Goal: Check status: Check status

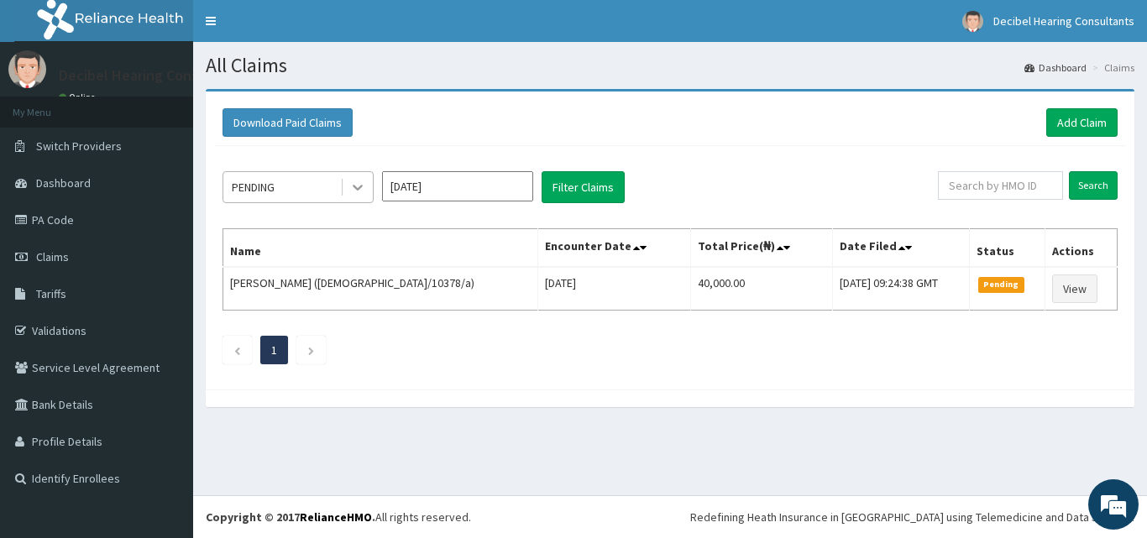
click at [357, 180] on icon at bounding box center [357, 187] width 17 height 17
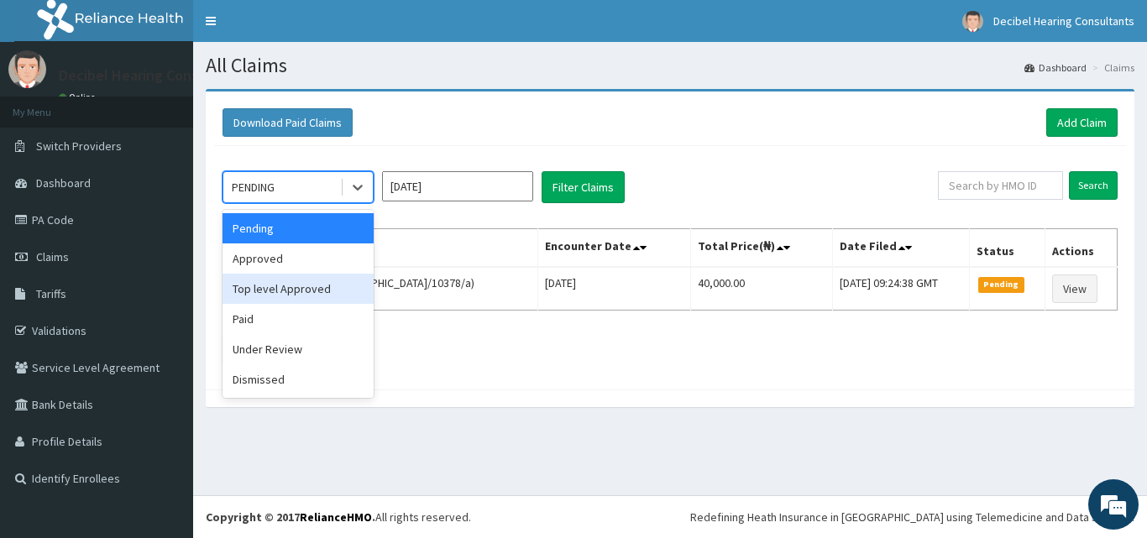
click at [333, 293] on div "Top level Approved" at bounding box center [298, 289] width 151 height 30
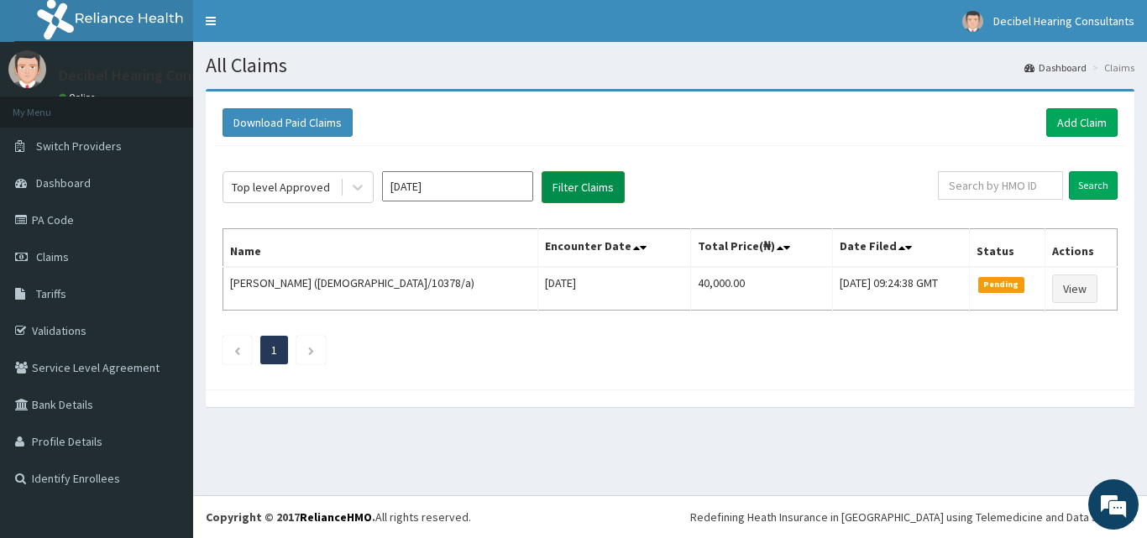
click at [609, 192] on button "Filter Claims" at bounding box center [583, 187] width 83 height 32
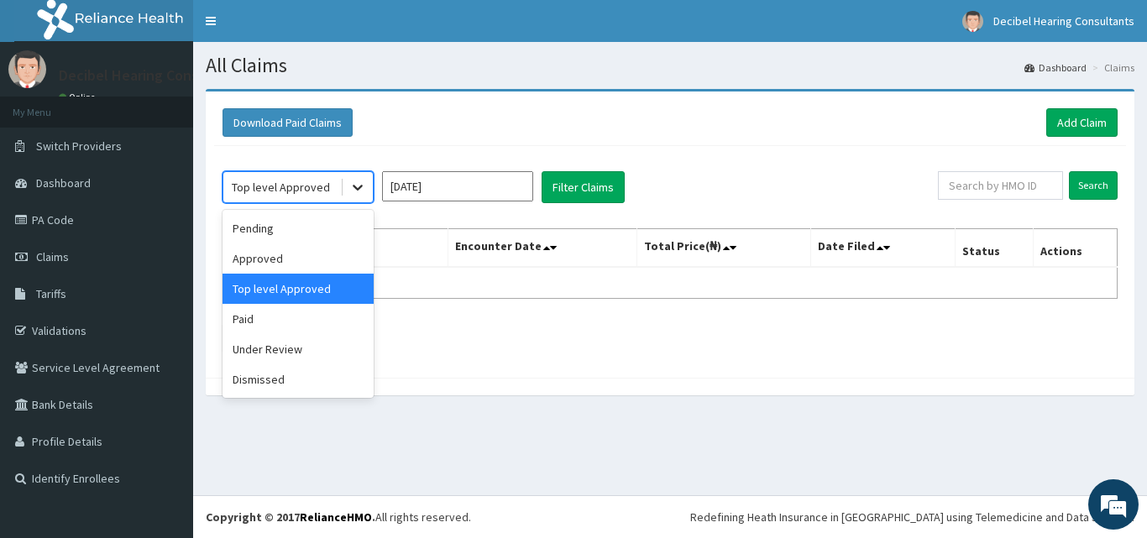
click at [352, 194] on icon at bounding box center [357, 187] width 17 height 17
click at [328, 270] on div "Approved" at bounding box center [298, 259] width 151 height 30
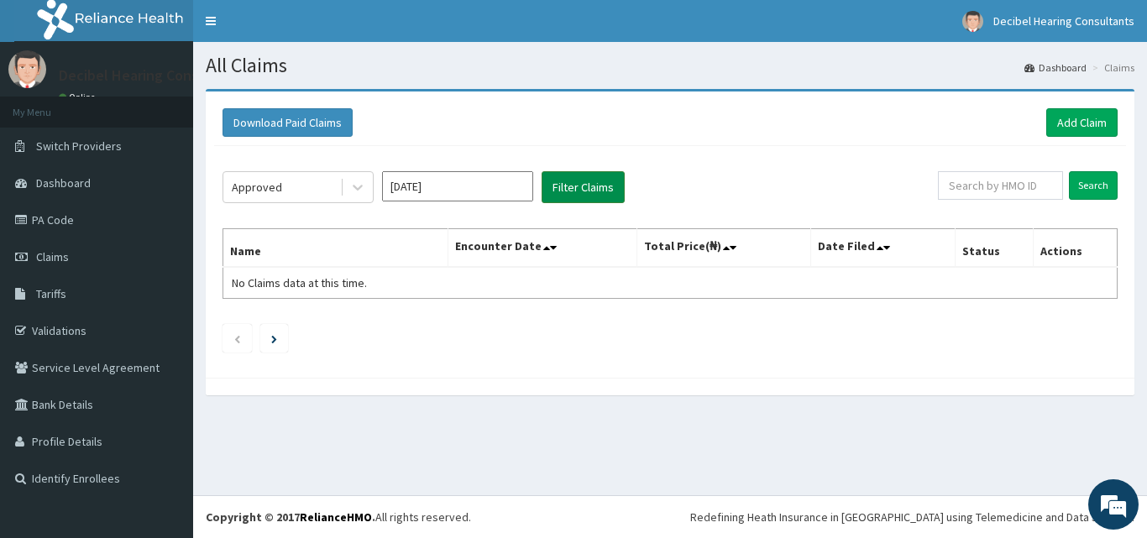
click at [571, 183] on button "Filter Claims" at bounding box center [583, 187] width 83 height 32
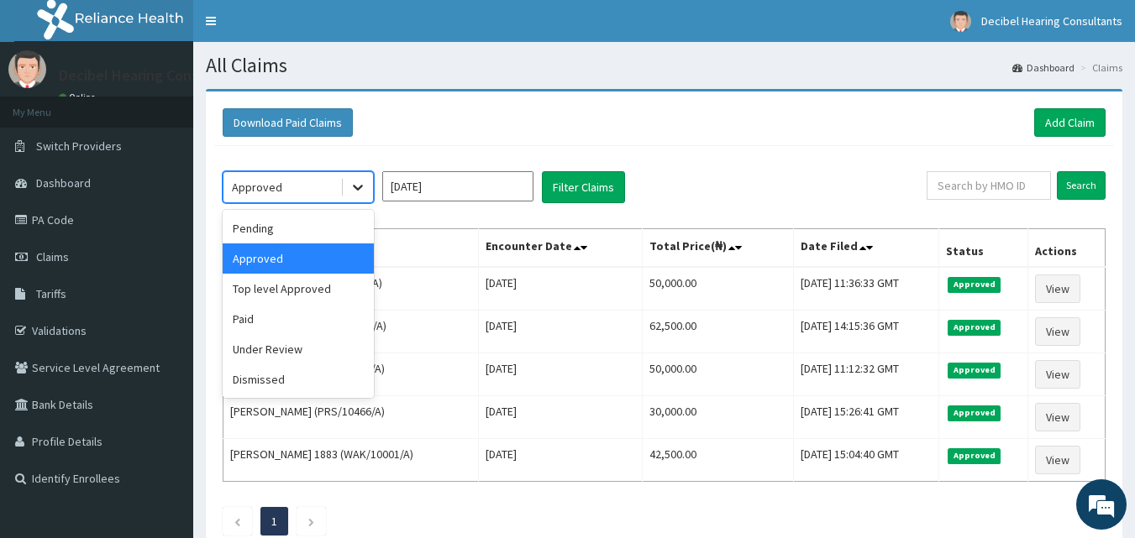
click at [366, 195] on div at bounding box center [358, 187] width 30 height 30
click at [346, 374] on div "Dismissed" at bounding box center [298, 380] width 151 height 30
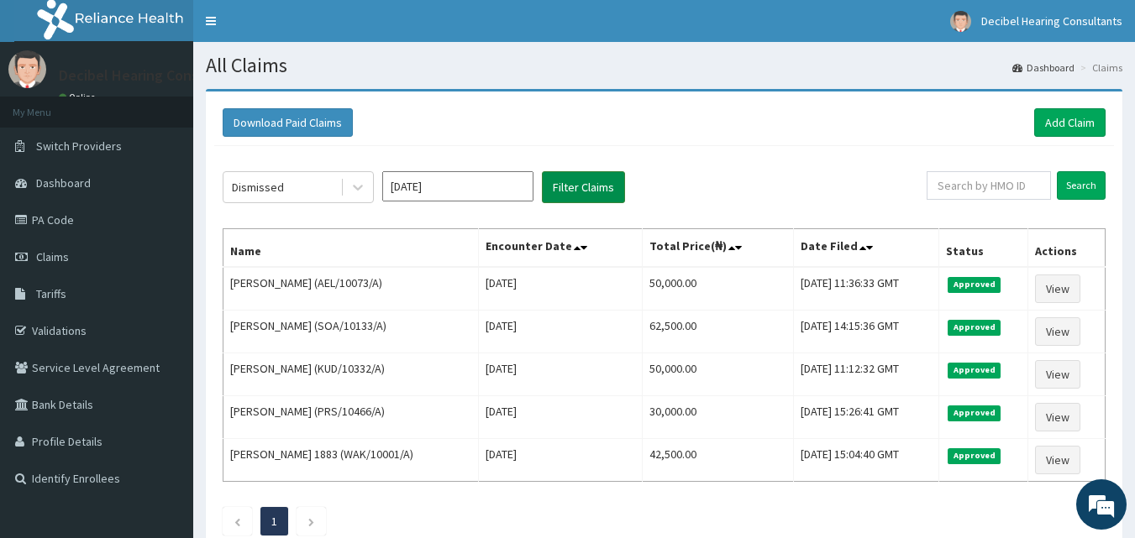
click at [570, 189] on button "Filter Claims" at bounding box center [583, 187] width 83 height 32
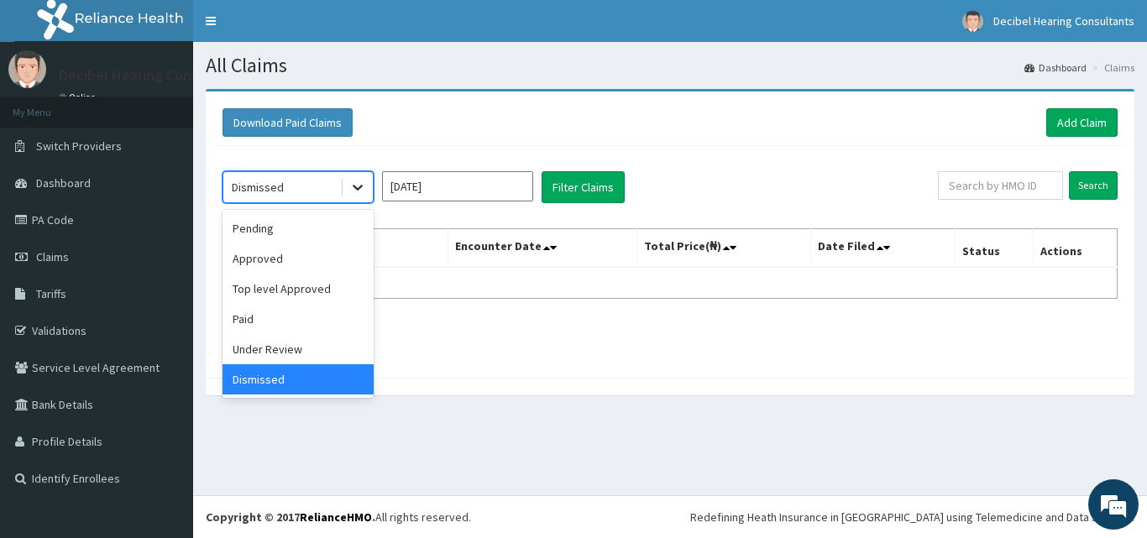
click at [356, 185] on icon at bounding box center [357, 187] width 17 height 17
click at [362, 341] on div "Under Review" at bounding box center [298, 349] width 151 height 30
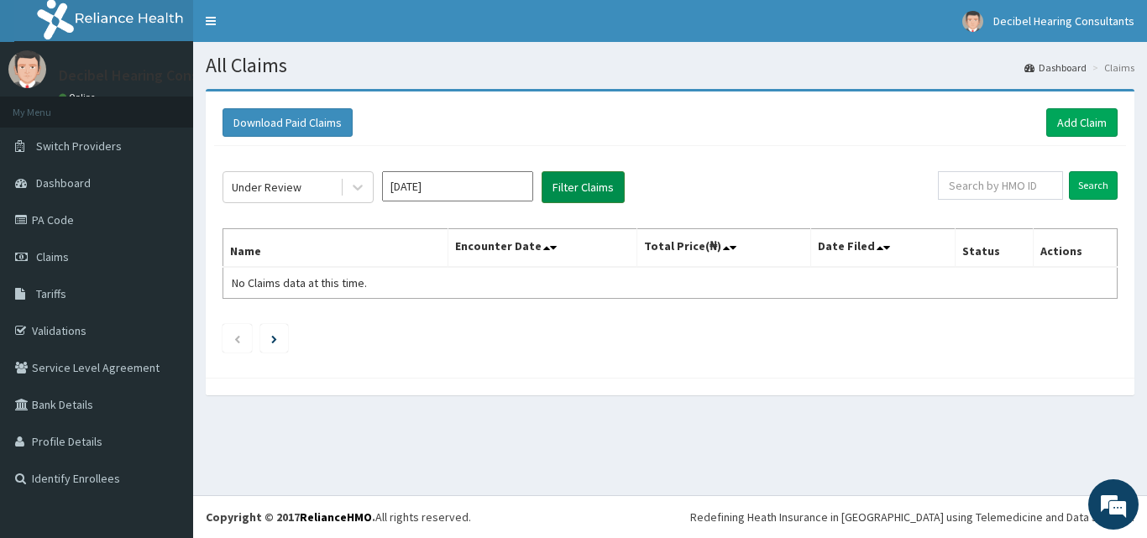
click at [605, 179] on button "Filter Claims" at bounding box center [583, 187] width 83 height 32
click at [371, 184] on div at bounding box center [358, 187] width 30 height 30
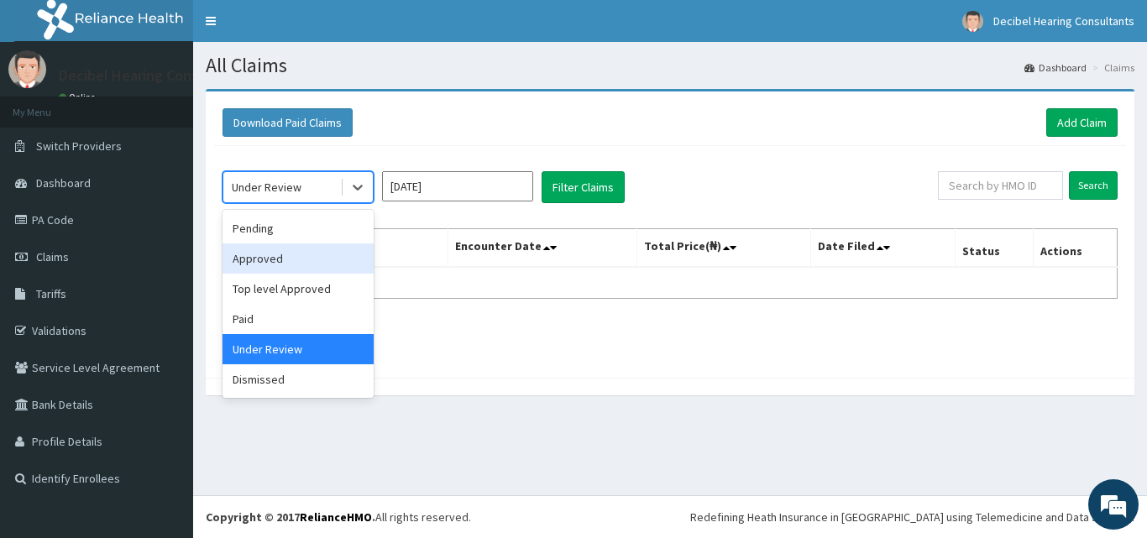
click at [349, 269] on div "Approved" at bounding box center [298, 259] width 151 height 30
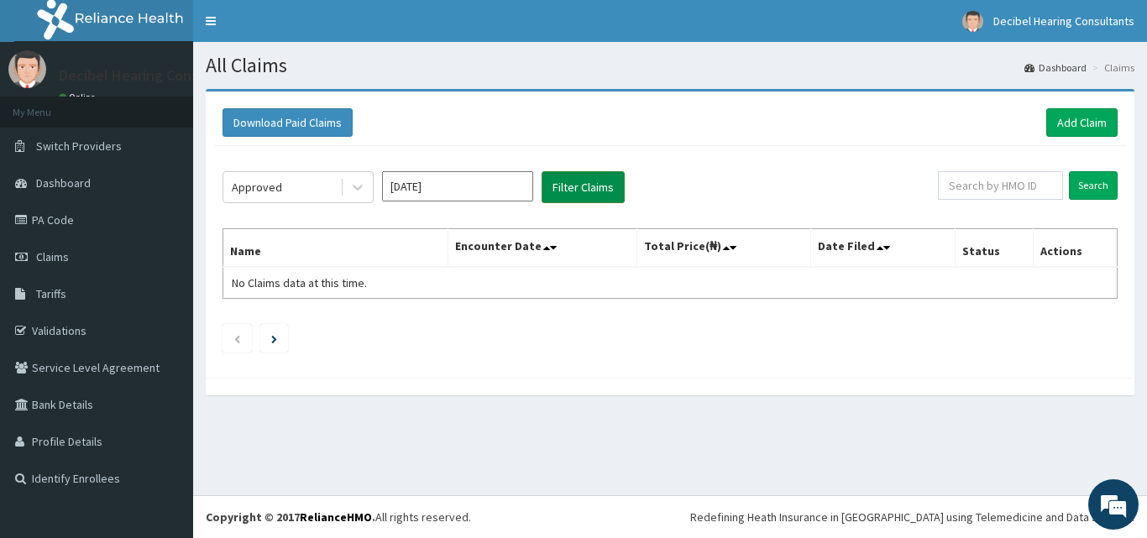
click at [608, 187] on button "Filter Claims" at bounding box center [583, 187] width 83 height 32
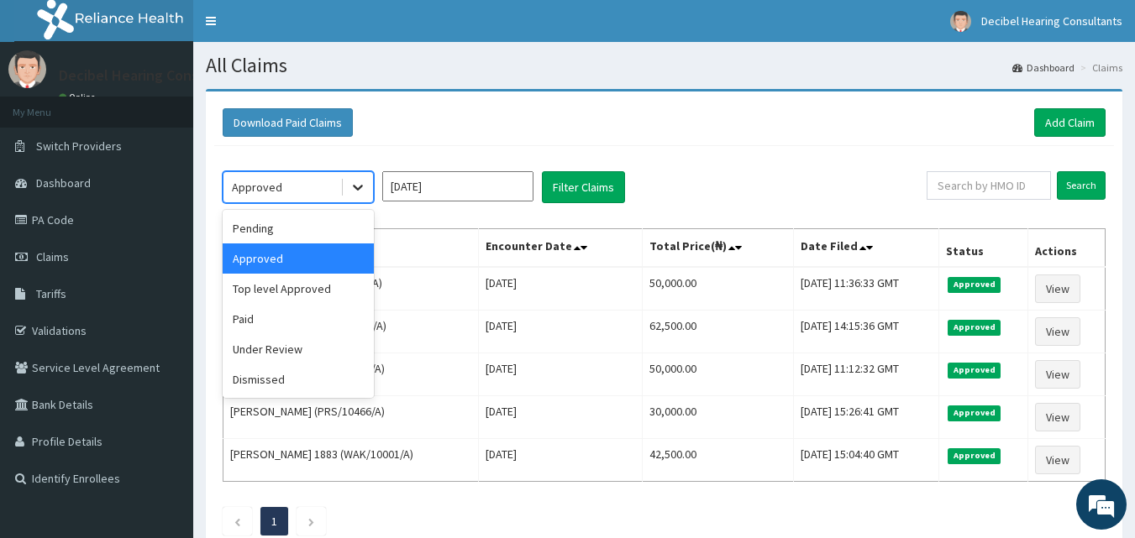
click at [358, 185] on icon at bounding box center [357, 187] width 17 height 17
click at [335, 318] on div "Paid" at bounding box center [298, 319] width 151 height 30
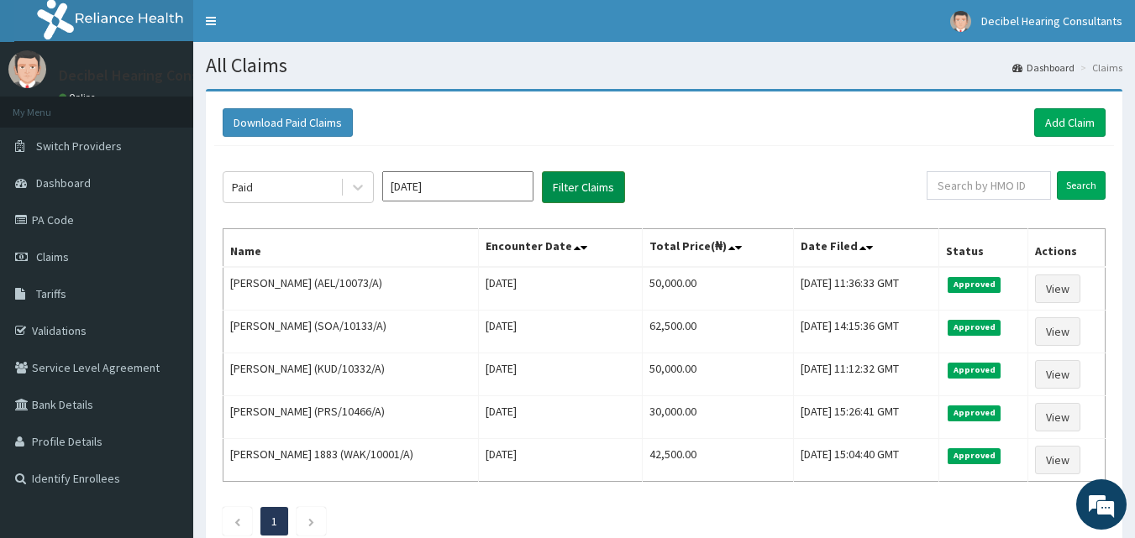
click at [607, 179] on button "Filter Claims" at bounding box center [583, 187] width 83 height 32
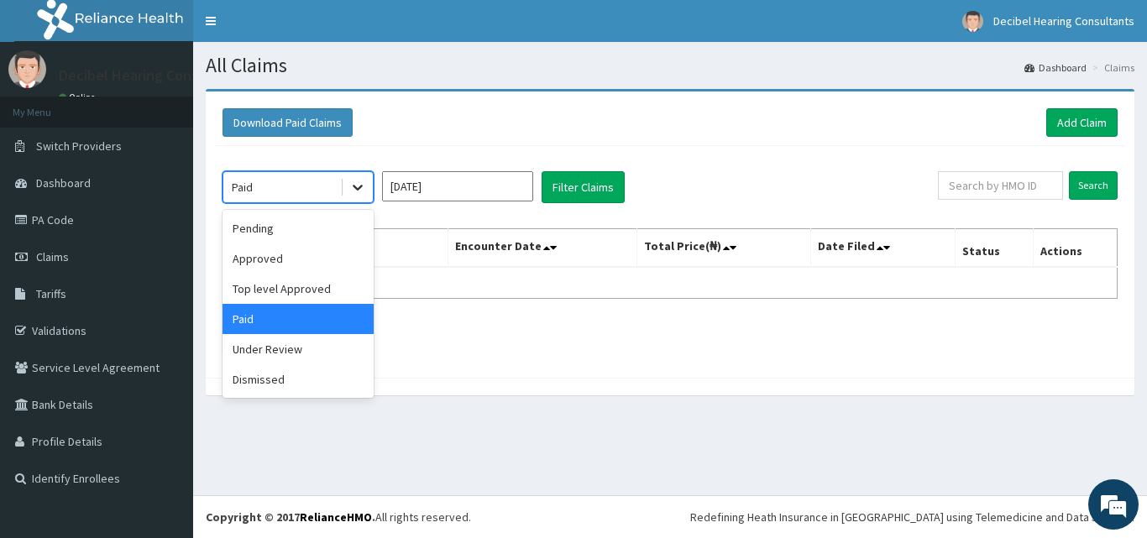
click at [353, 188] on icon at bounding box center [357, 187] width 17 height 17
click at [332, 267] on div "Approved" at bounding box center [298, 259] width 151 height 30
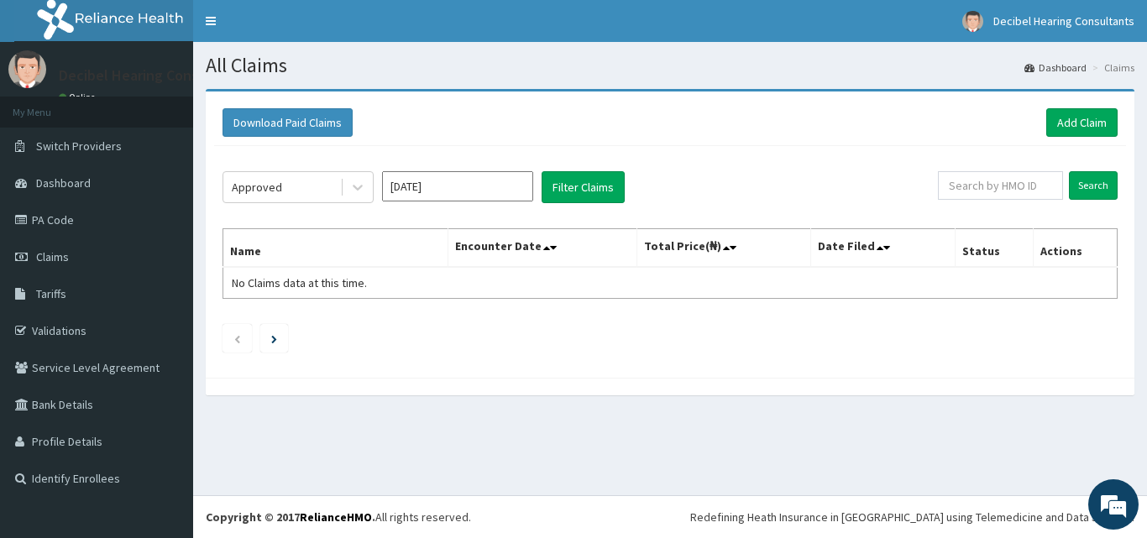
click at [584, 165] on div "Approved [DATE] Filter Claims Search Name Encounter Date Total Price(₦) Date Fi…" at bounding box center [670, 257] width 912 height 223
click at [591, 177] on button "Filter Claims" at bounding box center [583, 187] width 83 height 32
